Goal: Navigation & Orientation: Go to known website

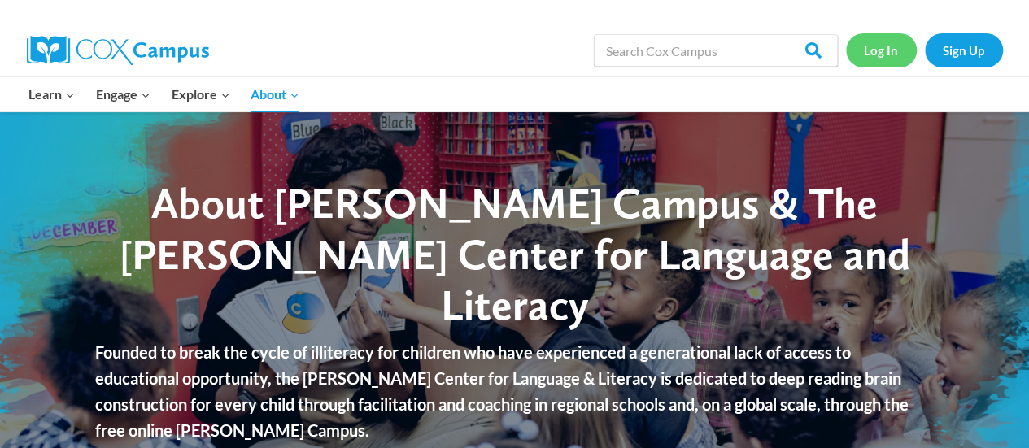
click at [877, 52] on link "Log In" at bounding box center [881, 49] width 71 height 33
click at [883, 54] on link "Log In" at bounding box center [881, 49] width 71 height 33
